Goal: Task Accomplishment & Management: Manage account settings

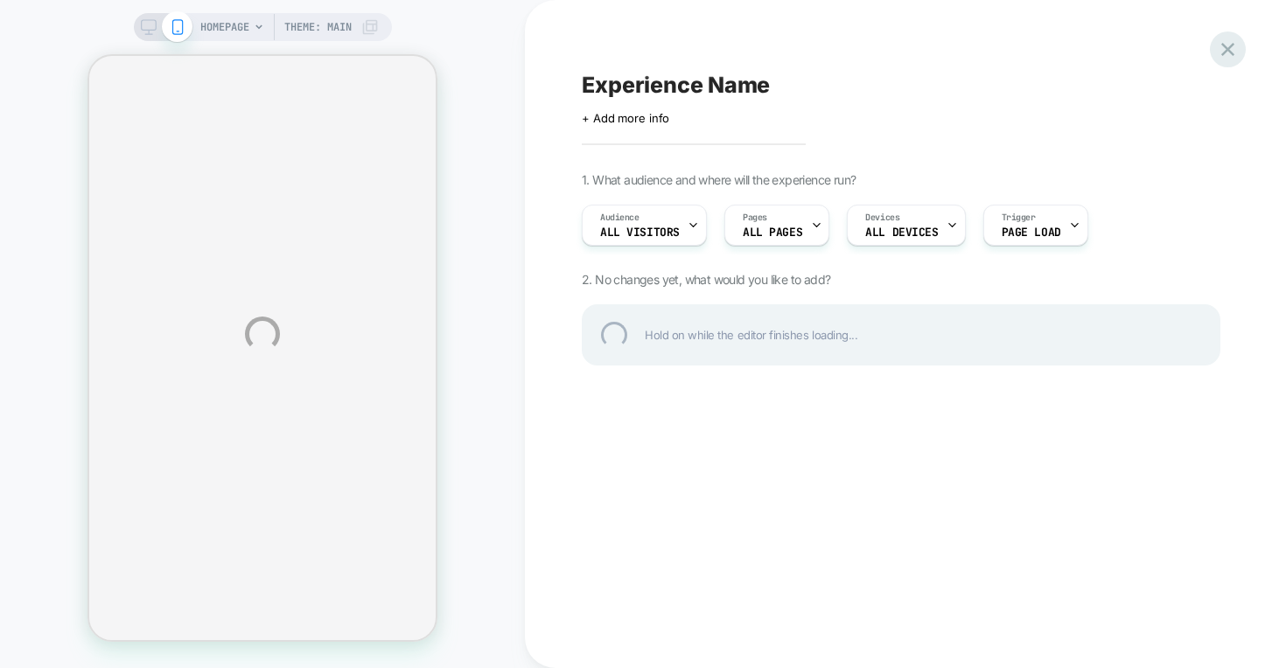
click at [1224, 48] on div at bounding box center [1228, 49] width 36 height 36
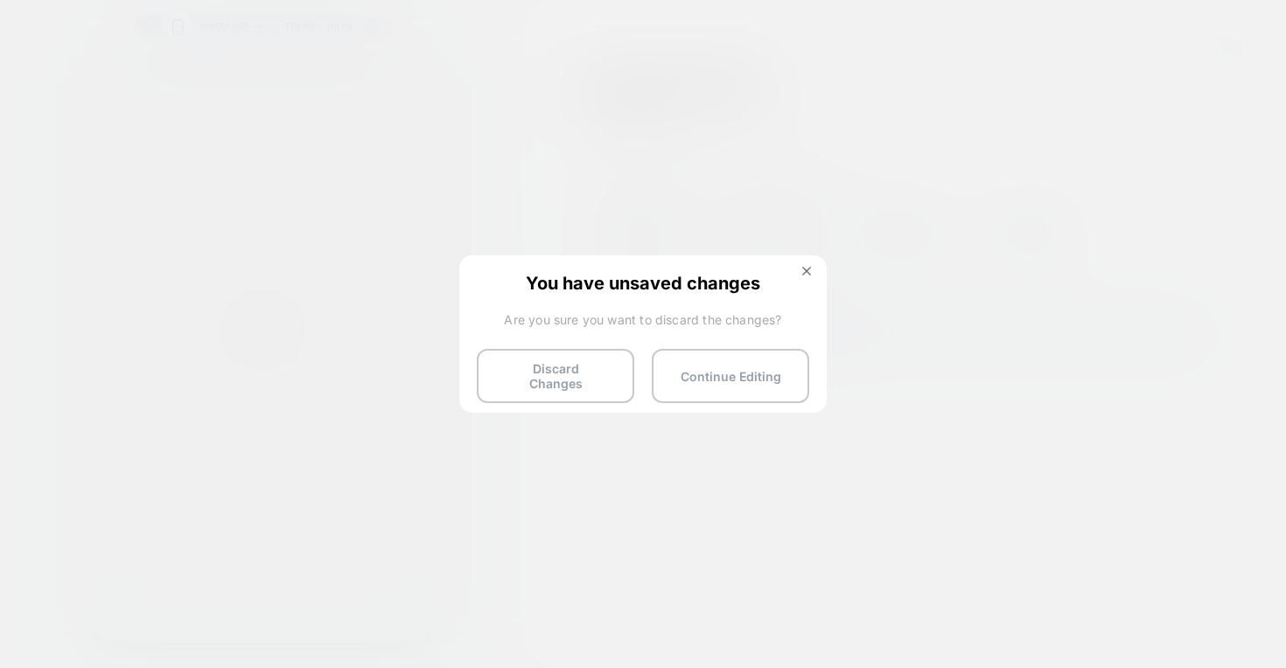
click at [577, 374] on button "Discard Changes" at bounding box center [555, 376] width 157 height 54
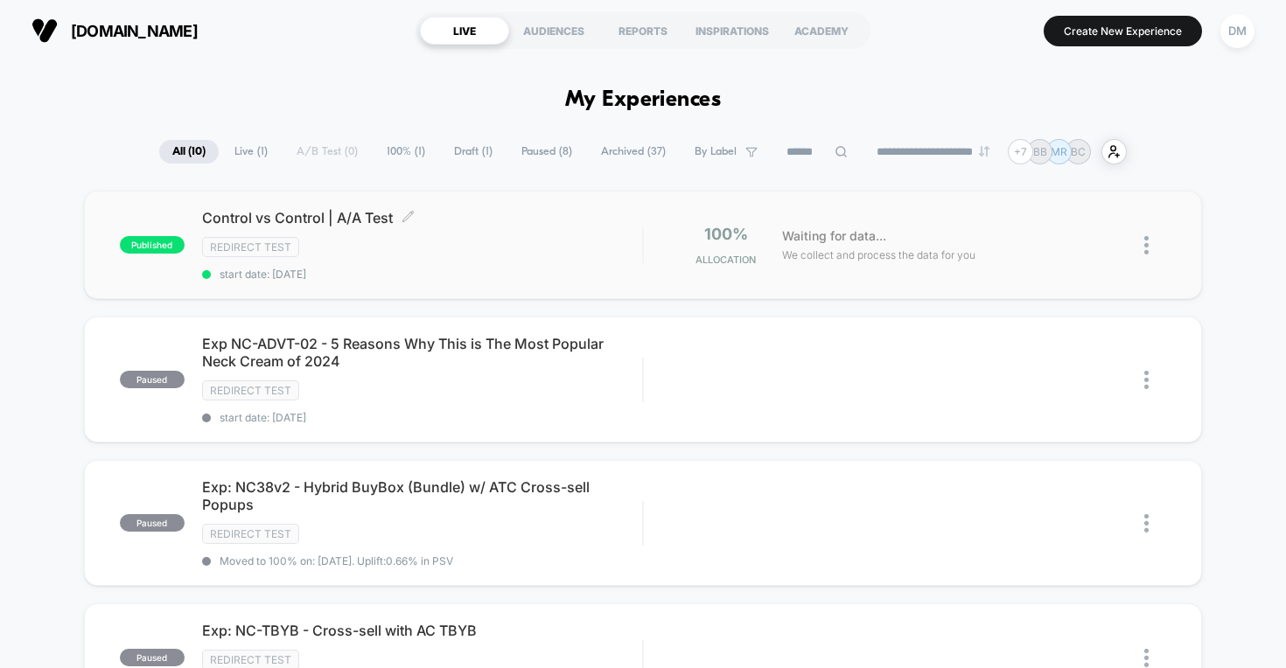
click at [513, 238] on div "Redirect Test" at bounding box center [422, 247] width 441 height 20
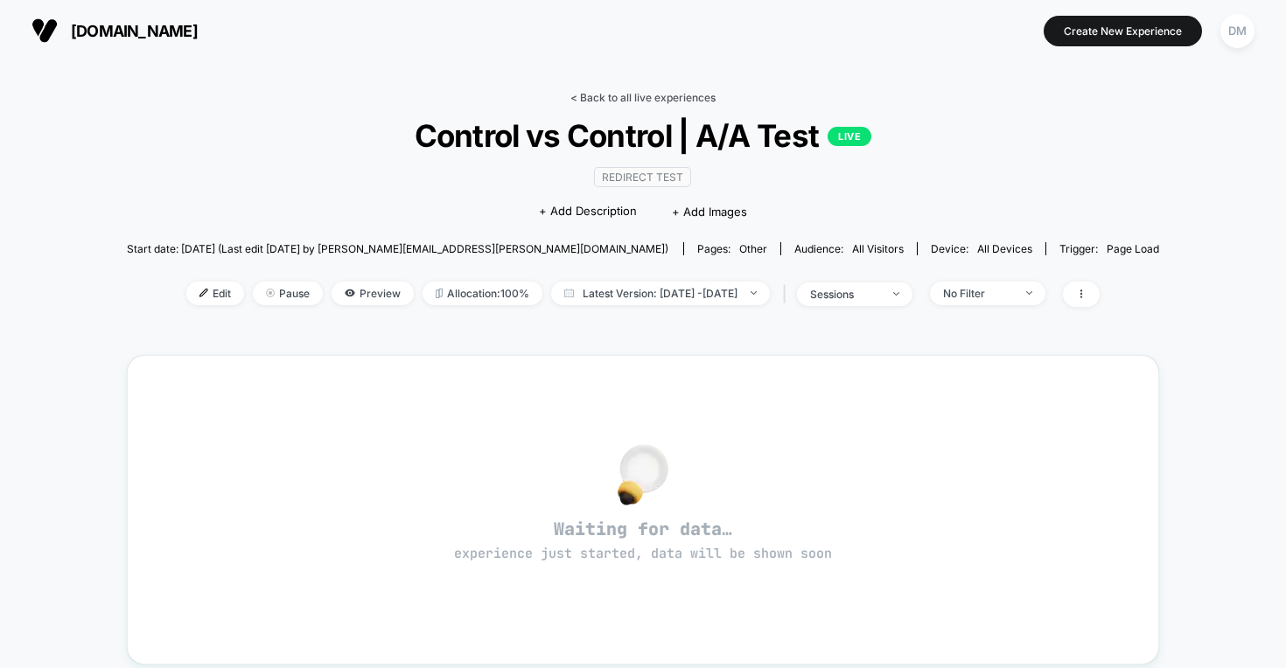
click at [597, 100] on link "< Back to all live experiences" at bounding box center [642, 97] width 145 height 13
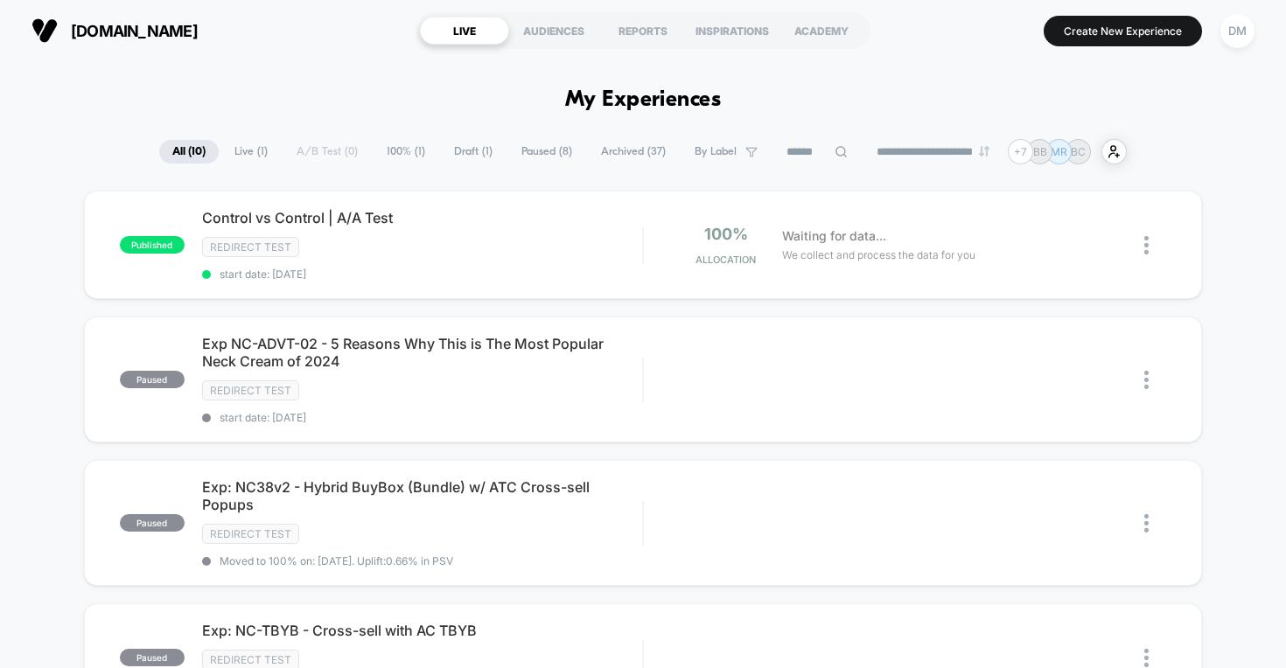
click at [1233, 31] on div "DM" at bounding box center [1237, 31] width 34 height 34
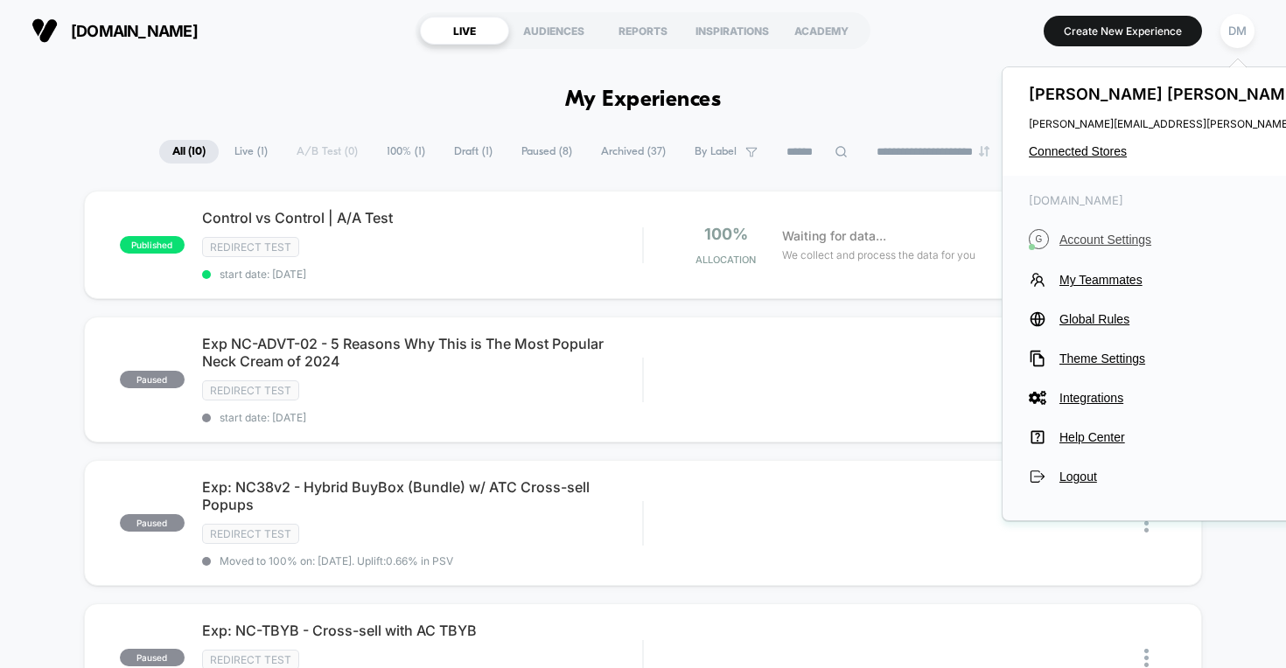
click at [1119, 236] on span "Account Settings" at bounding box center [1217, 240] width 317 height 14
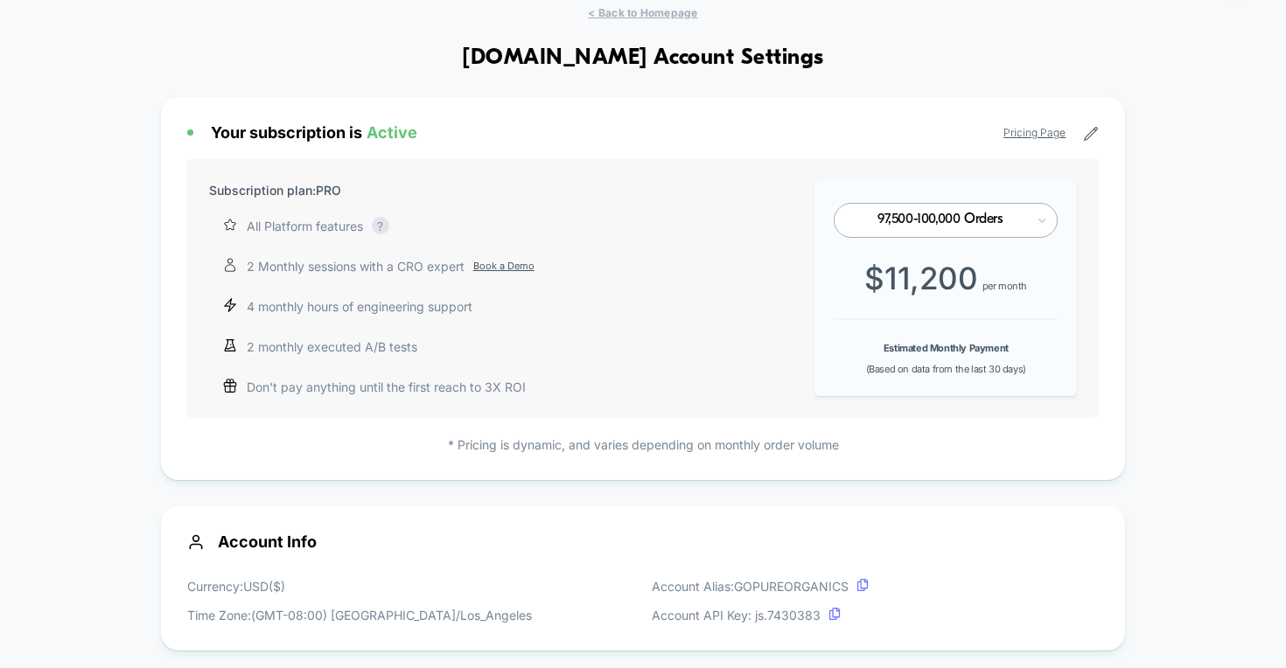
scroll to position [52, 0]
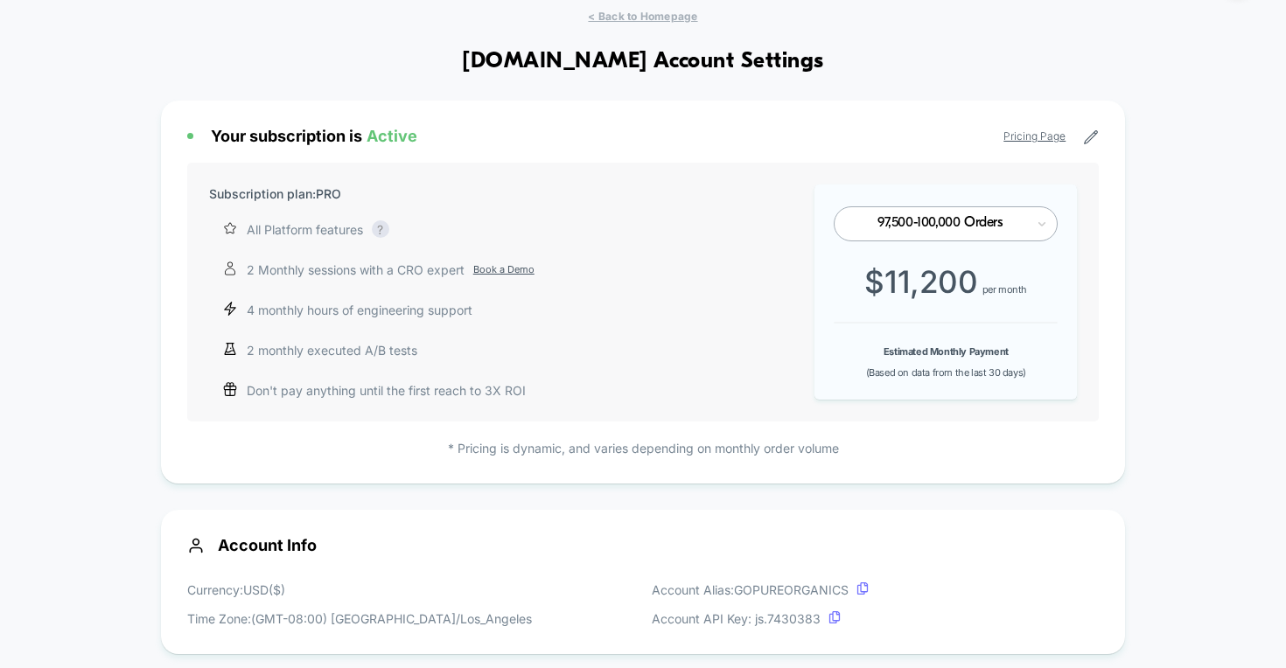
click at [949, 229] on div "97,500-100,000 Orders" at bounding box center [939, 223] width 171 height 17
click at [930, 170] on div "Subscription plan: PRO All Platform features Complete access to our AI-powered …" at bounding box center [643, 292] width 912 height 259
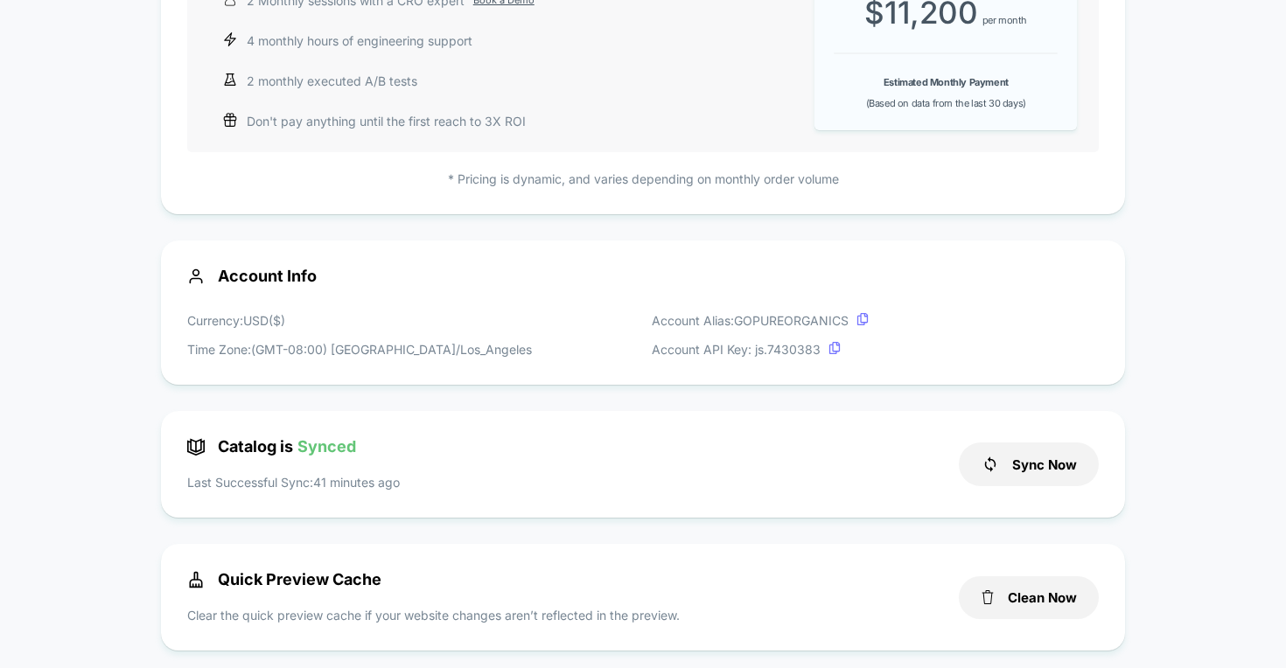
scroll to position [0, 0]
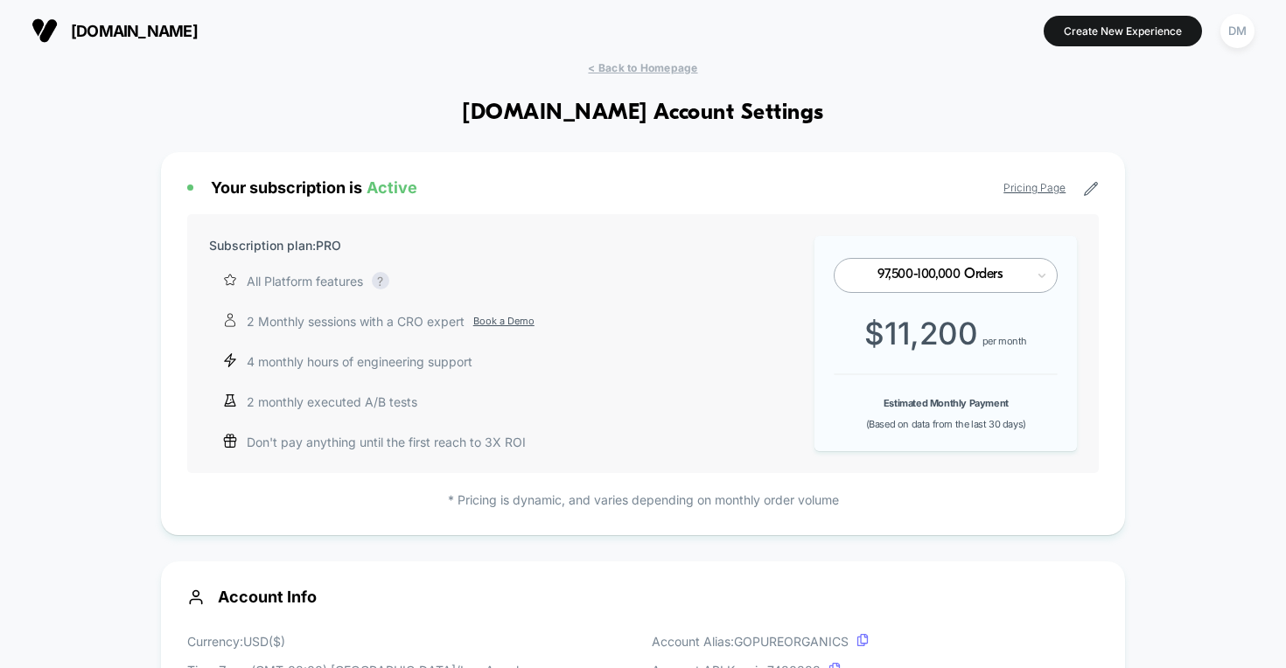
click at [724, 188] on div "Your subscription is Active Pricing Page" at bounding box center [643, 187] width 912 height 18
click at [672, 68] on span "< Back to Homepage" at bounding box center [642, 67] width 109 height 13
